Goal: Information Seeking & Learning: Check status

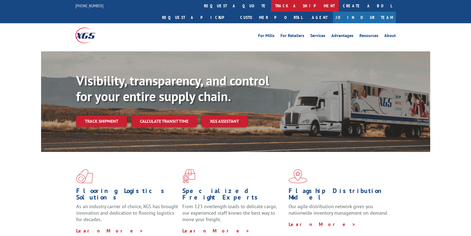
click at [271, 4] on link "track a shipment" at bounding box center [305, 6] width 68 height 12
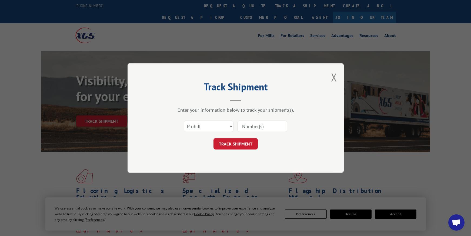
click at [269, 129] on input at bounding box center [263, 126] width 50 height 11
paste input "362650"
type input "362650"
click at [240, 146] on button "TRACK SHIPMENT" at bounding box center [236, 143] width 44 height 11
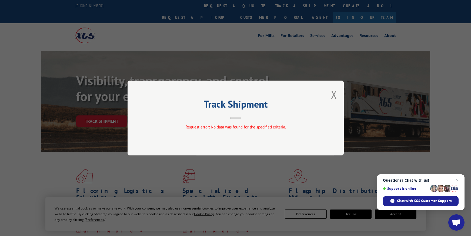
drag, startPoint x: 334, startPoint y: 94, endPoint x: 328, endPoint y: 87, distance: 9.2
click at [334, 94] on button "Close modal" at bounding box center [334, 94] width 6 height 14
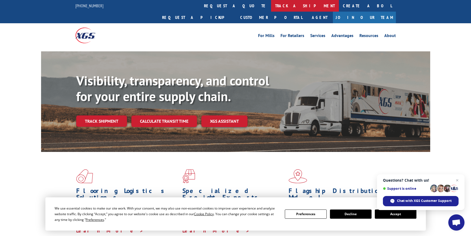
click at [271, 4] on link "track a shipment" at bounding box center [305, 6] width 68 height 12
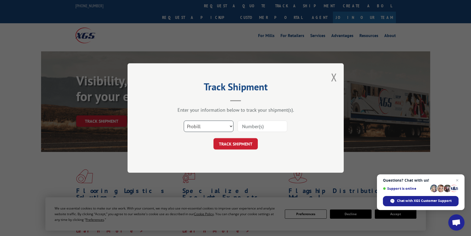
select select "bol"
click at [255, 126] on input at bounding box center [263, 126] width 50 height 11
paste input "362650"
type input "362650"
click at [241, 140] on button "TRACK SHIPMENT" at bounding box center [236, 143] width 44 height 11
